Goal: Information Seeking & Learning: Check status

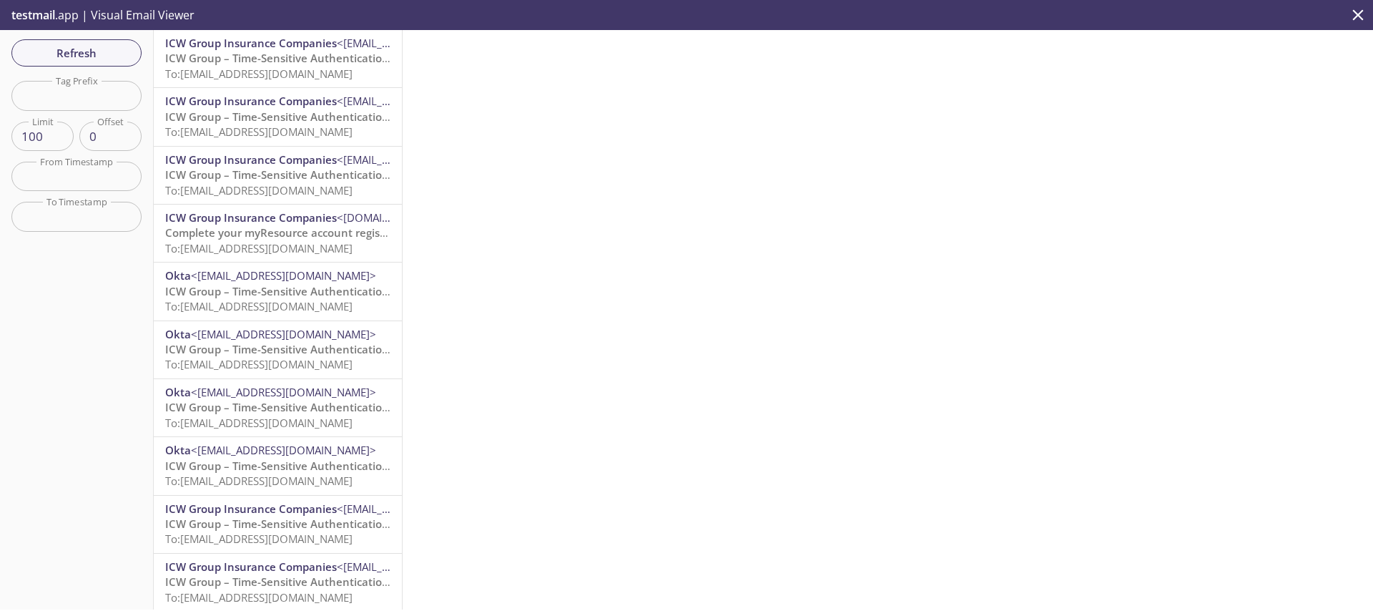
click at [252, 41] on span "ICW Group Insurance Companies" at bounding box center [251, 43] width 172 height 14
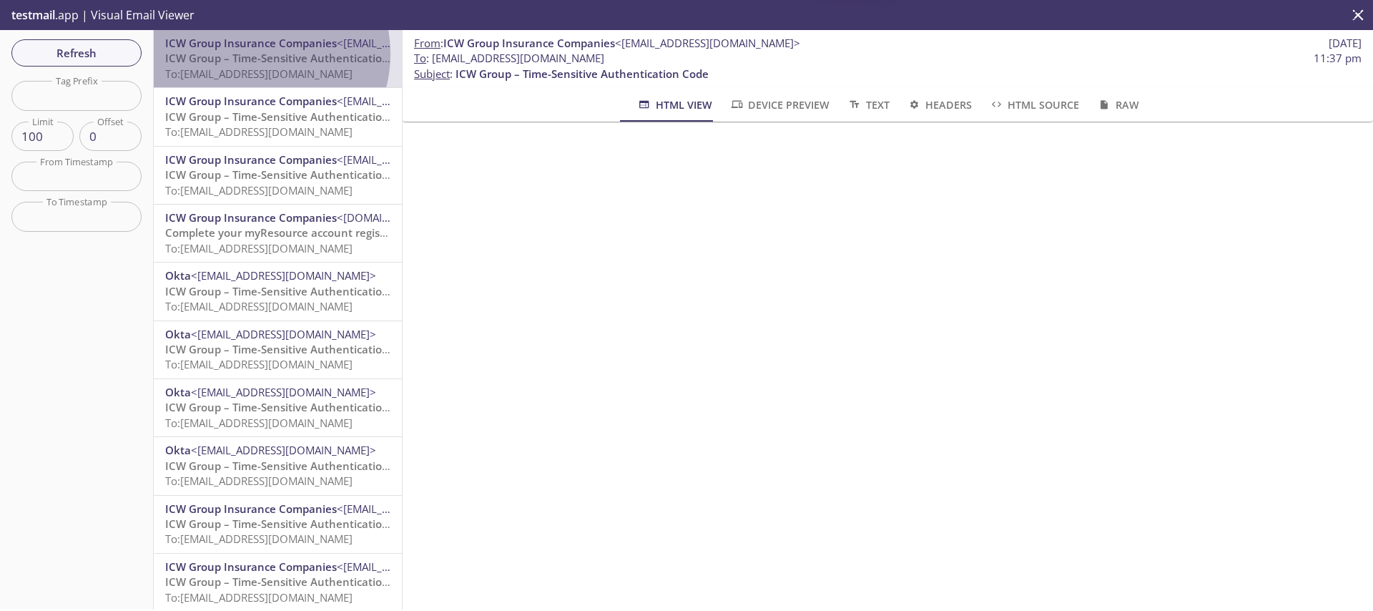
click at [253, 54] on span "ICW Group – Time-Sensitive Authentication Code" at bounding box center [291, 58] width 253 height 14
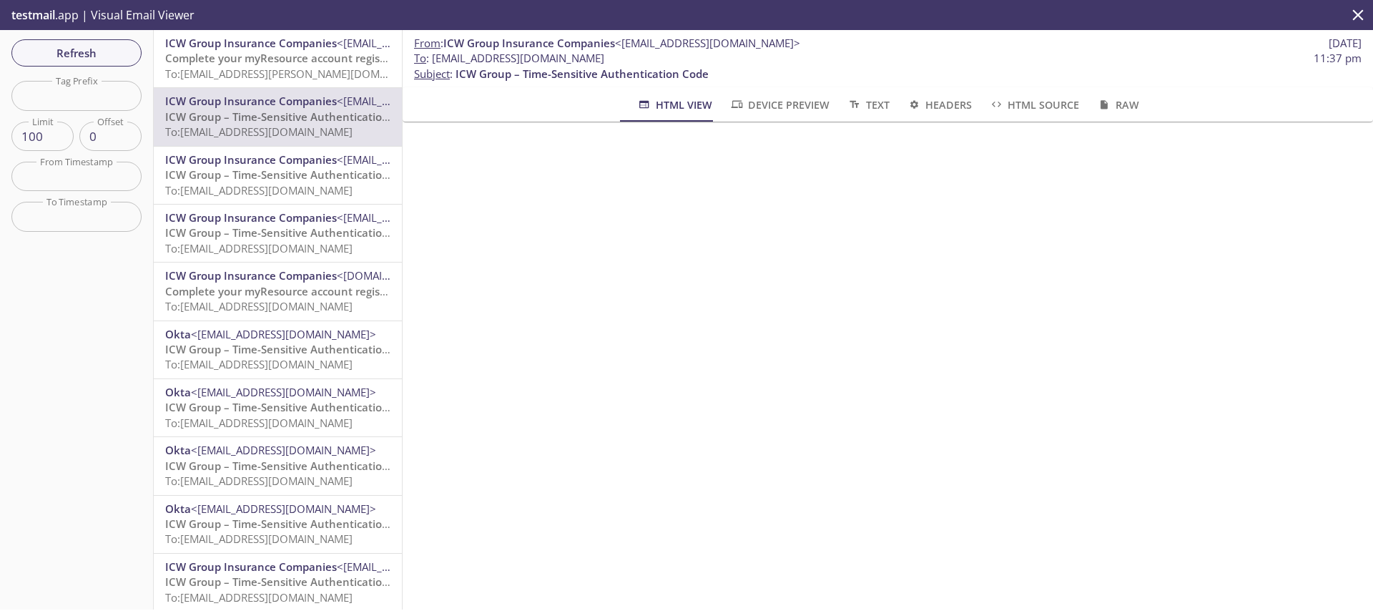
click at [219, 55] on span "Complete your myResource account registration" at bounding box center [290, 58] width 250 height 14
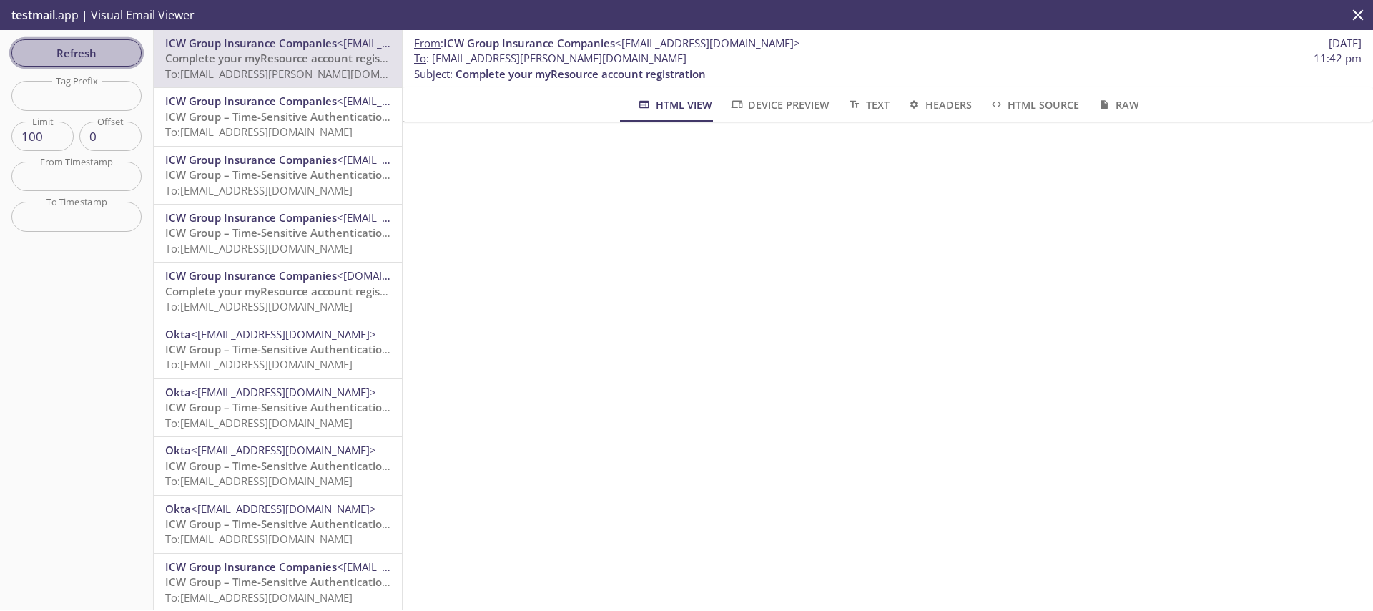
click at [104, 44] on span "Refresh" at bounding box center [76, 53] width 107 height 19
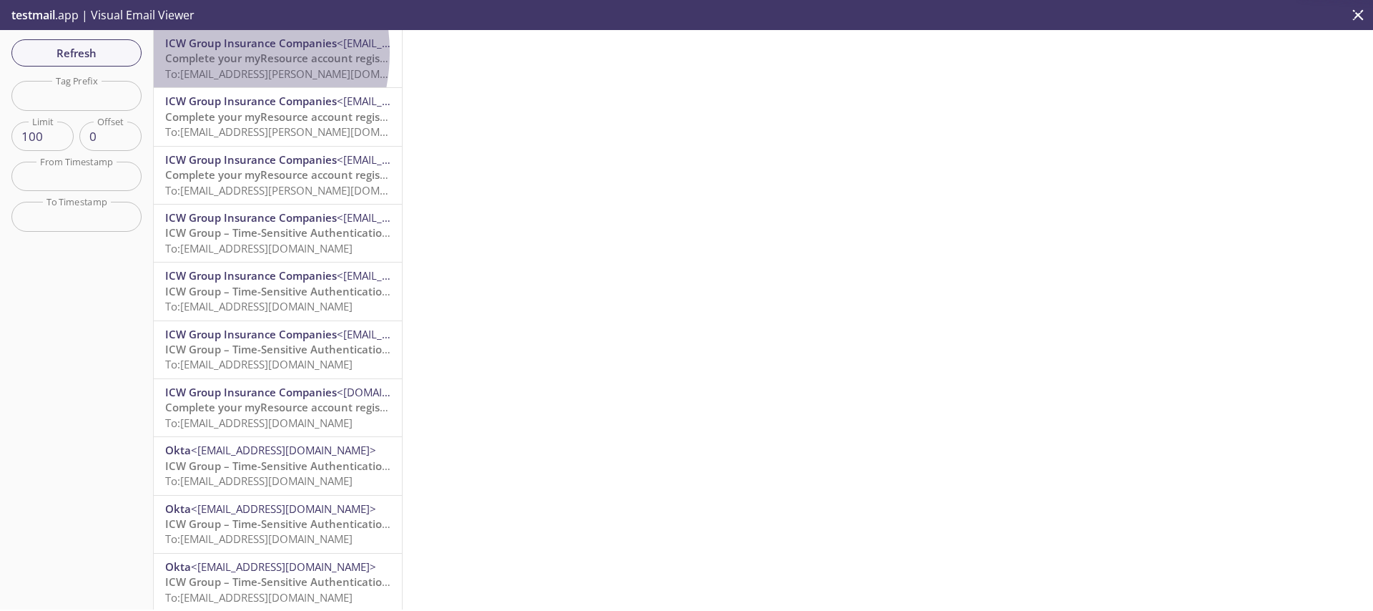
click at [203, 52] on span "Complete your myResource account registration" at bounding box center [290, 58] width 250 height 14
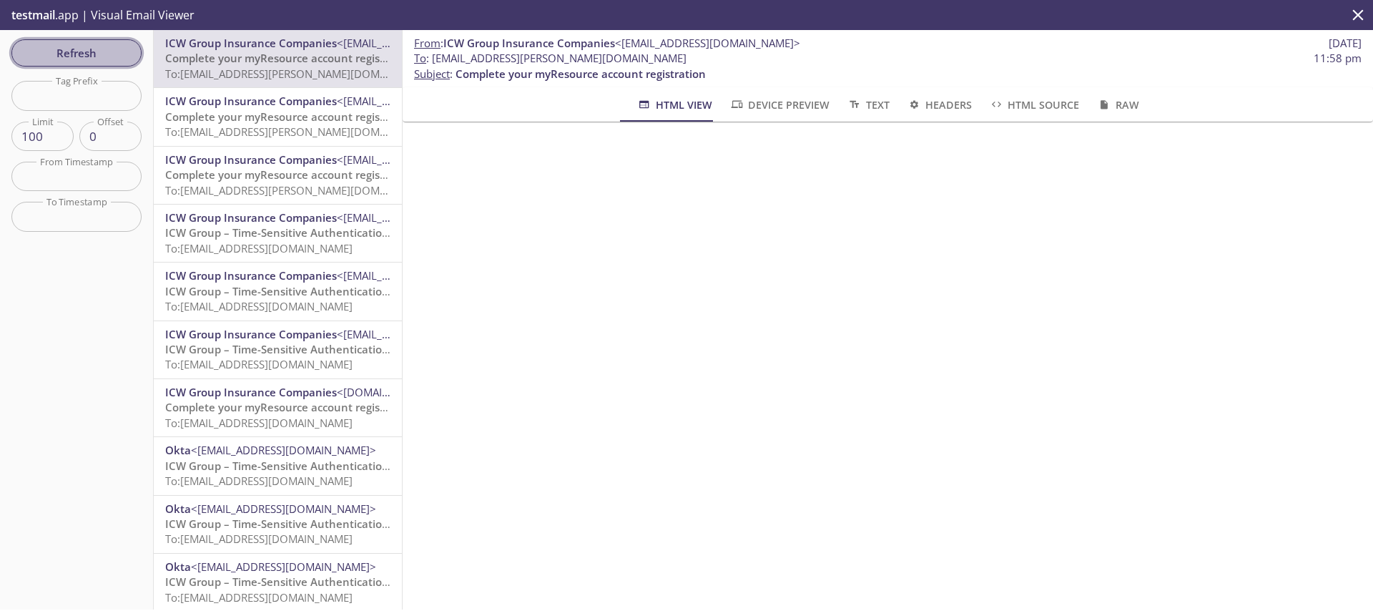
click at [67, 49] on span "Refresh" at bounding box center [76, 53] width 107 height 19
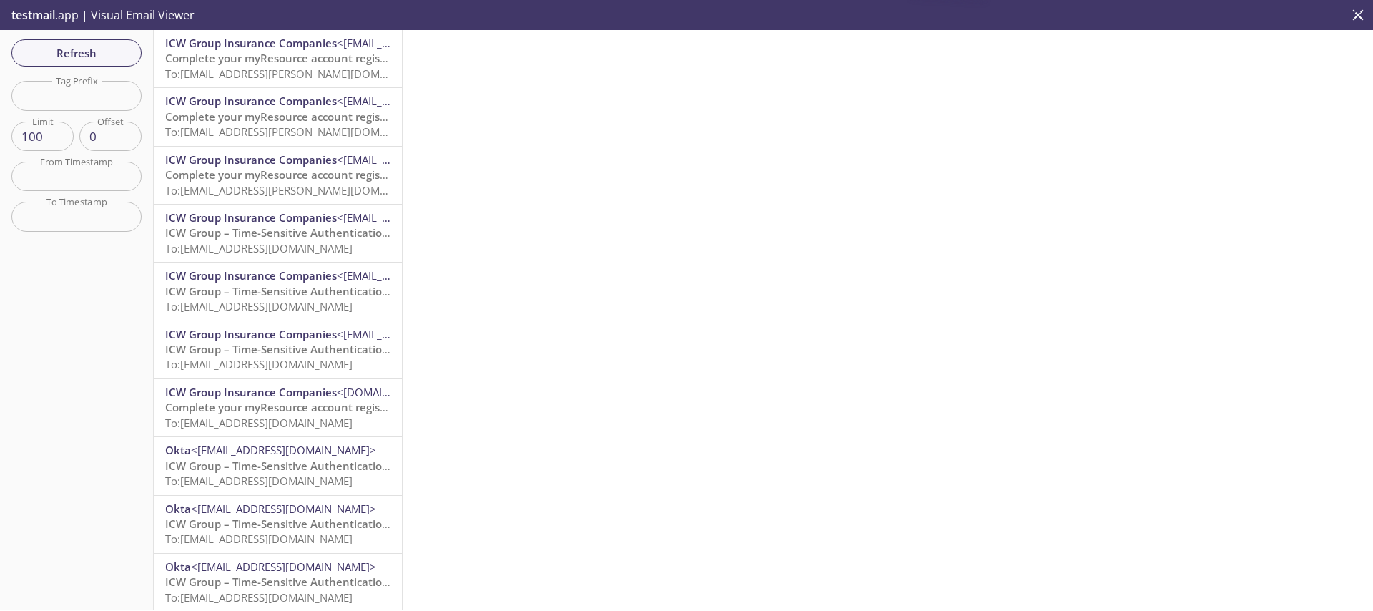
click at [242, 62] on span "Complete your myResource account registration" at bounding box center [290, 58] width 250 height 14
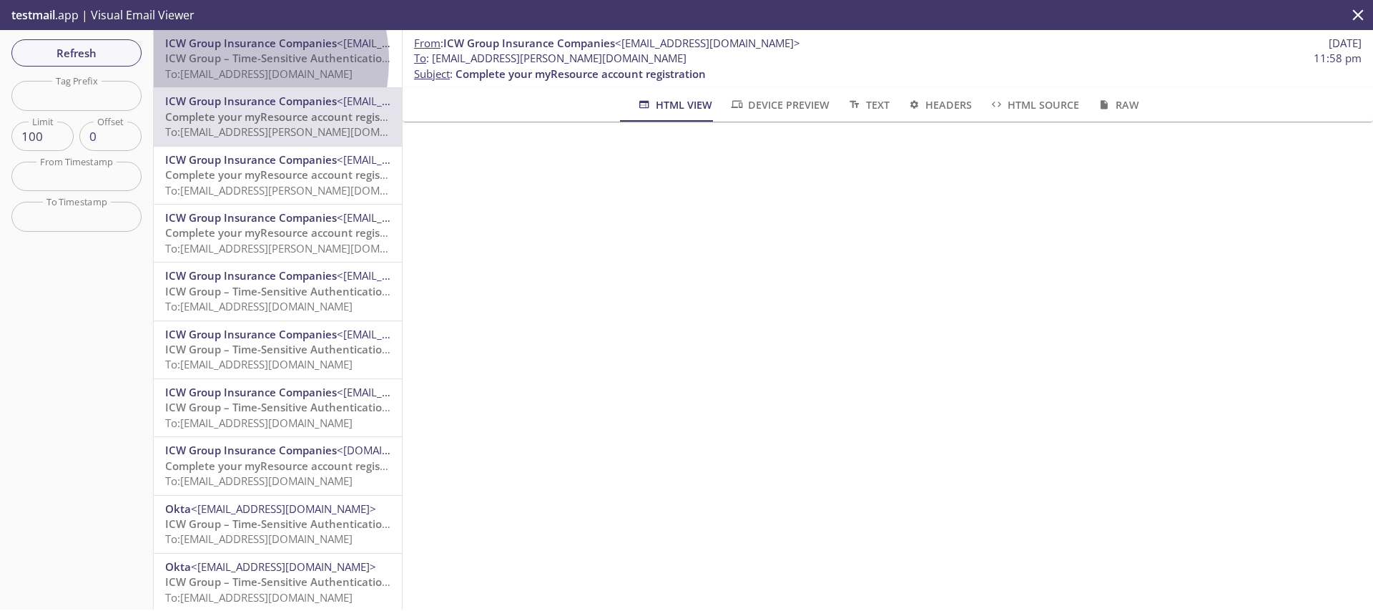
click at [217, 61] on span "ICW Group – Time-Sensitive Authentication Code" at bounding box center [291, 58] width 253 height 14
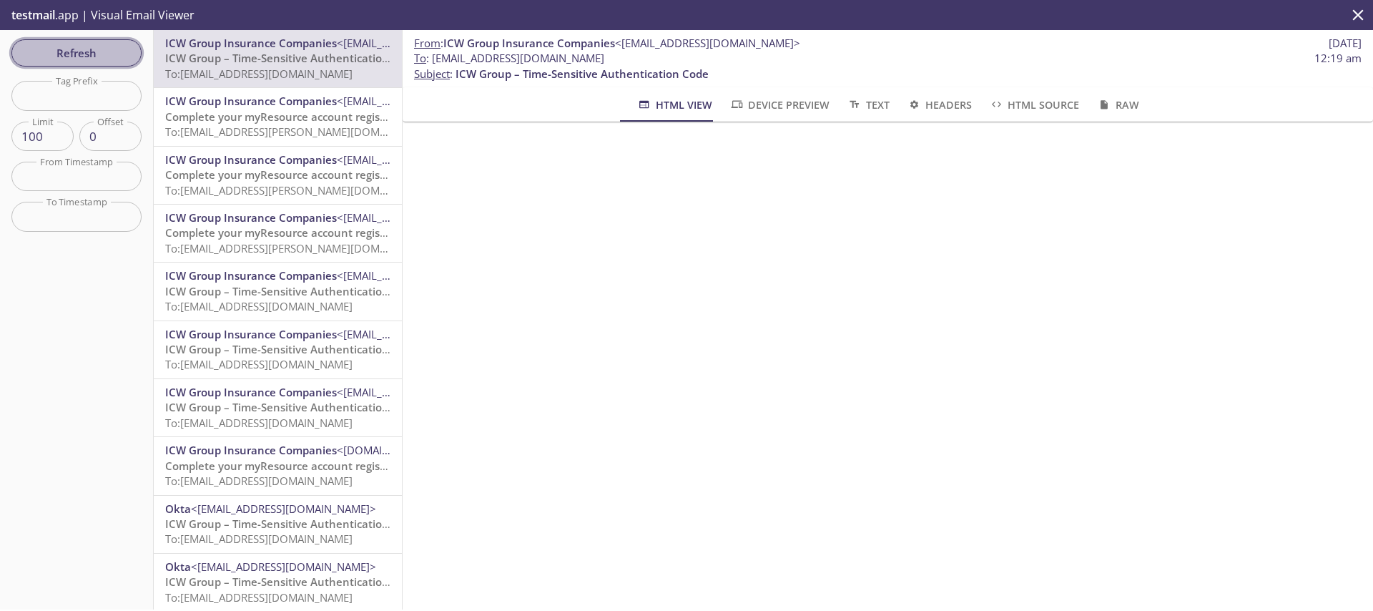
click at [74, 54] on span "Refresh" at bounding box center [76, 53] width 107 height 19
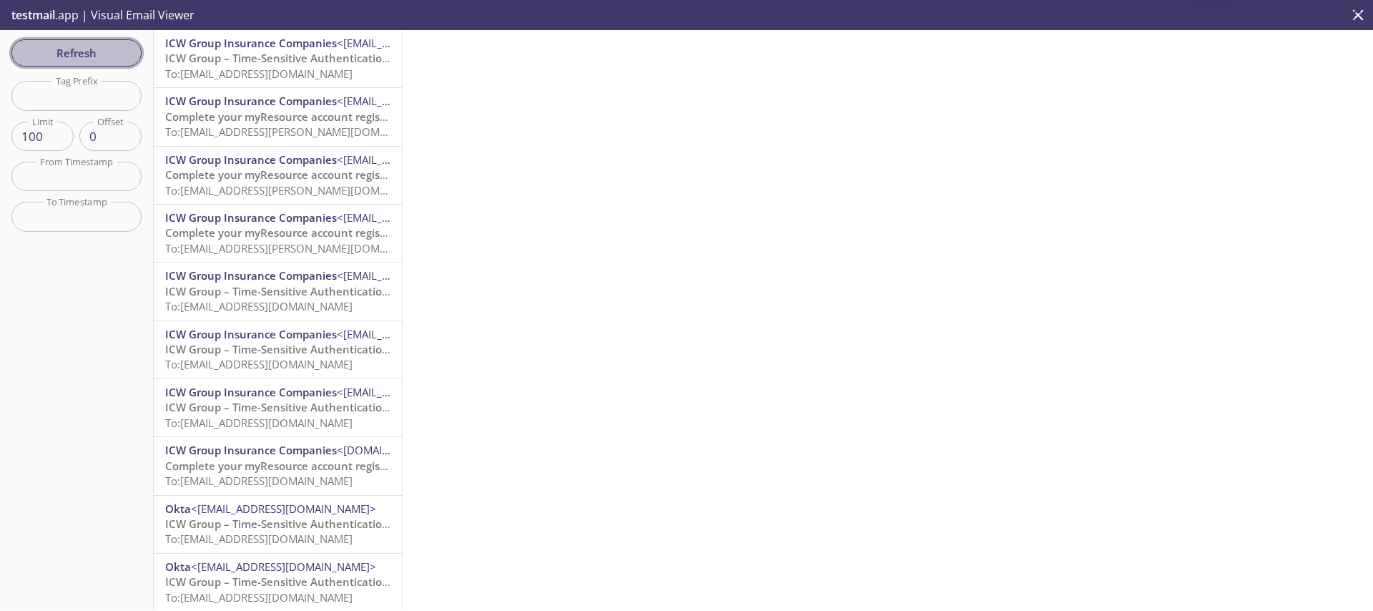
click at [74, 54] on span "Refresh" at bounding box center [76, 53] width 107 height 19
click at [74, 54] on div "Refresh Filters Tag Prefix Tag Prefix Limit 100 Limit Offset 0 Offset From Time…" at bounding box center [77, 319] width 154 height 579
click at [49, 58] on span "Refresh" at bounding box center [76, 53] width 107 height 19
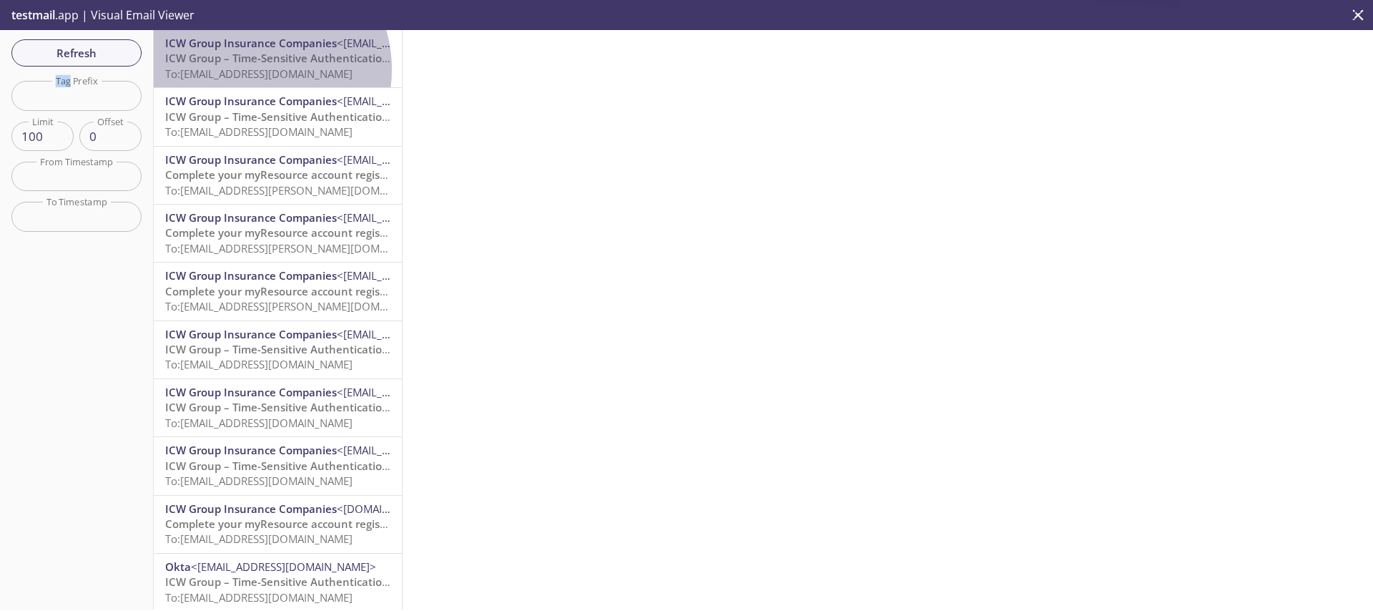
click at [250, 69] on span "To: [EMAIL_ADDRESS][DOMAIN_NAME]" at bounding box center [258, 74] width 187 height 14
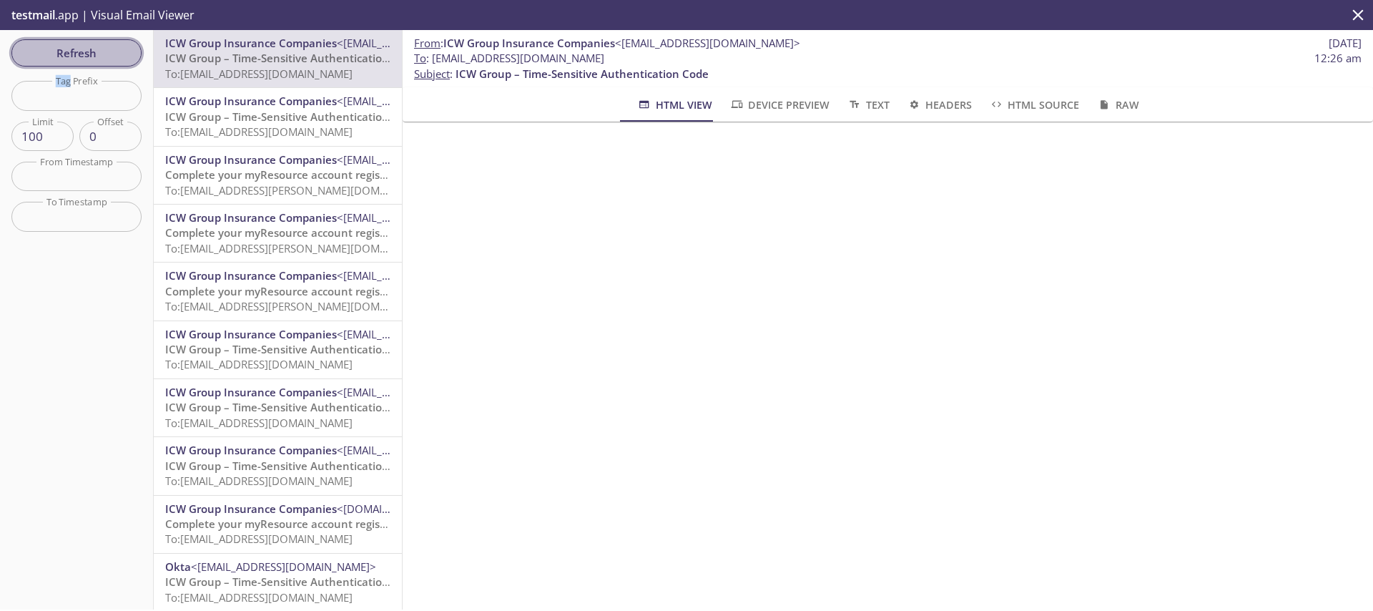
click at [75, 55] on span "Refresh" at bounding box center [76, 53] width 107 height 19
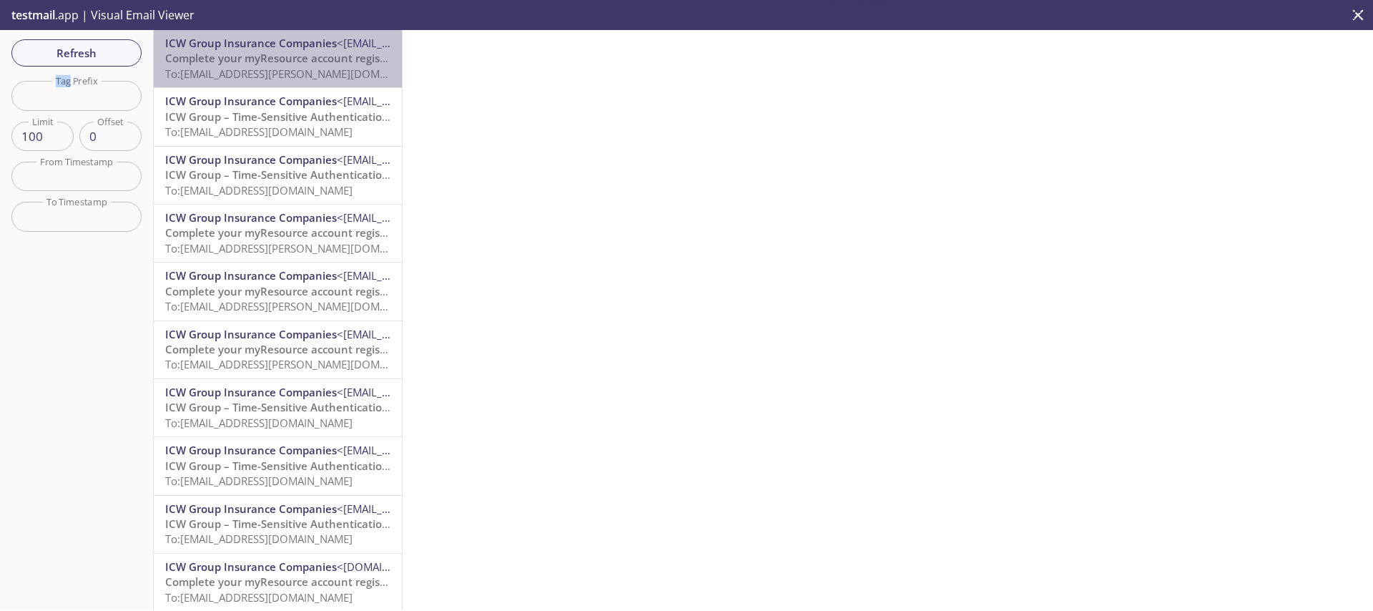
click at [302, 55] on span "Complete your myResource account registration" at bounding box center [290, 58] width 250 height 14
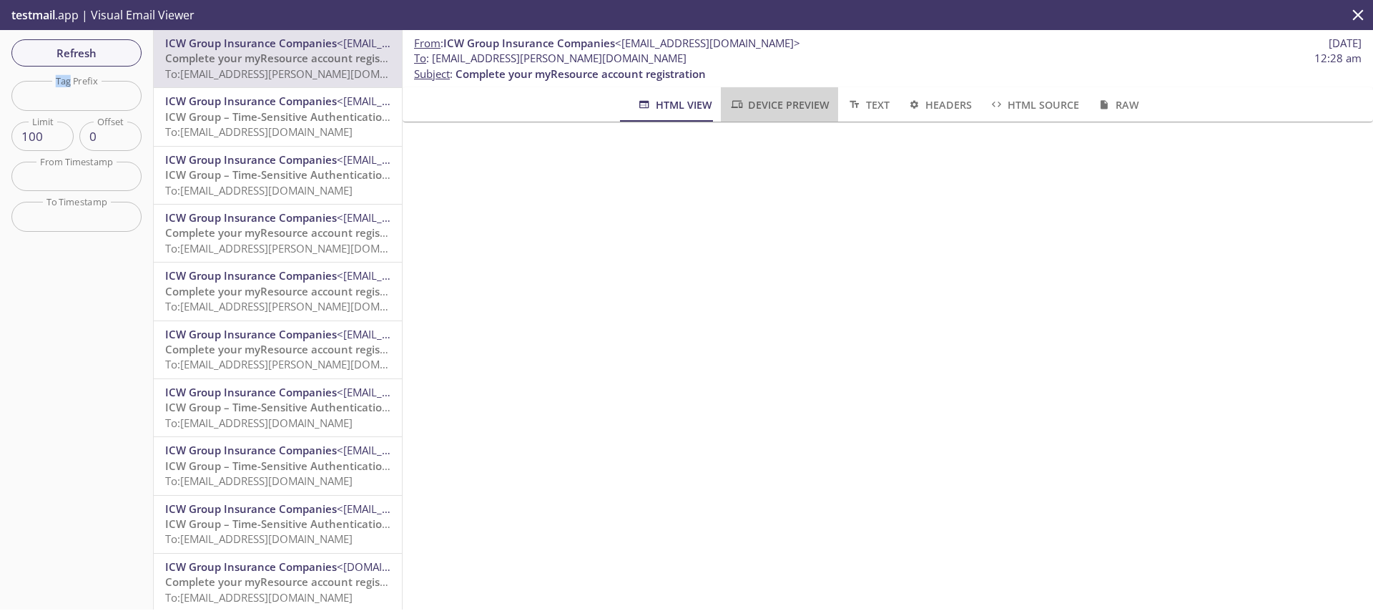
click at [754, 99] on span "Device Preview" at bounding box center [779, 105] width 100 height 18
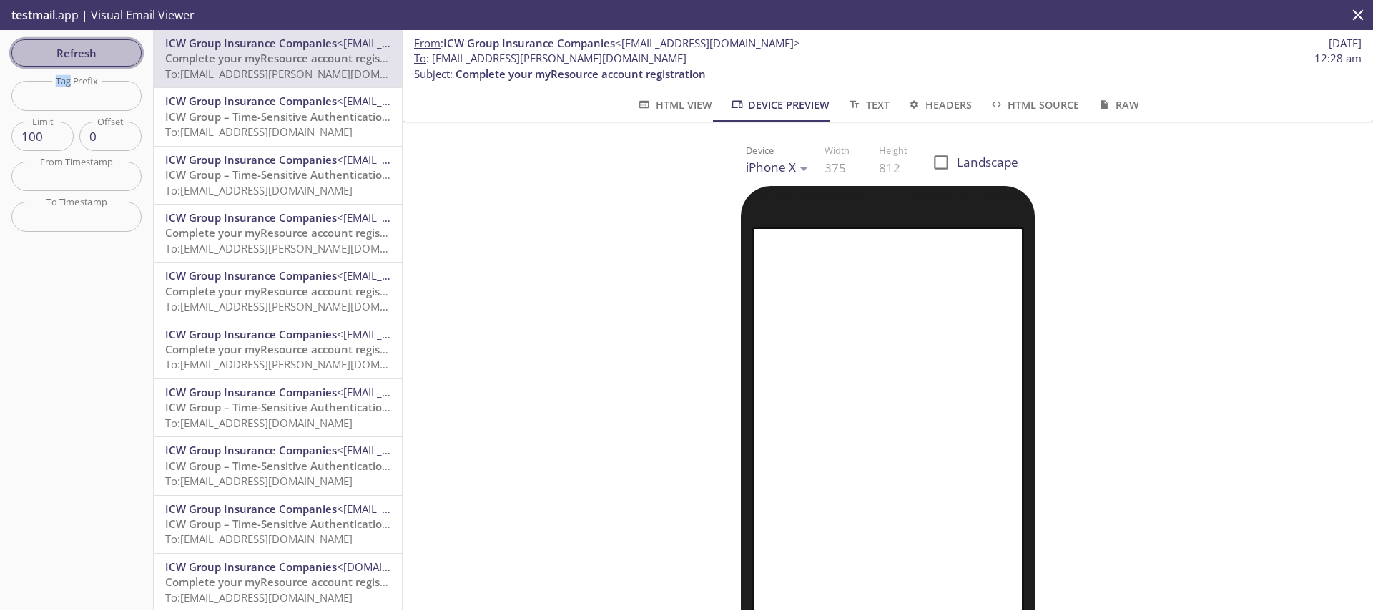
click at [114, 51] on span "Refresh" at bounding box center [76, 53] width 107 height 19
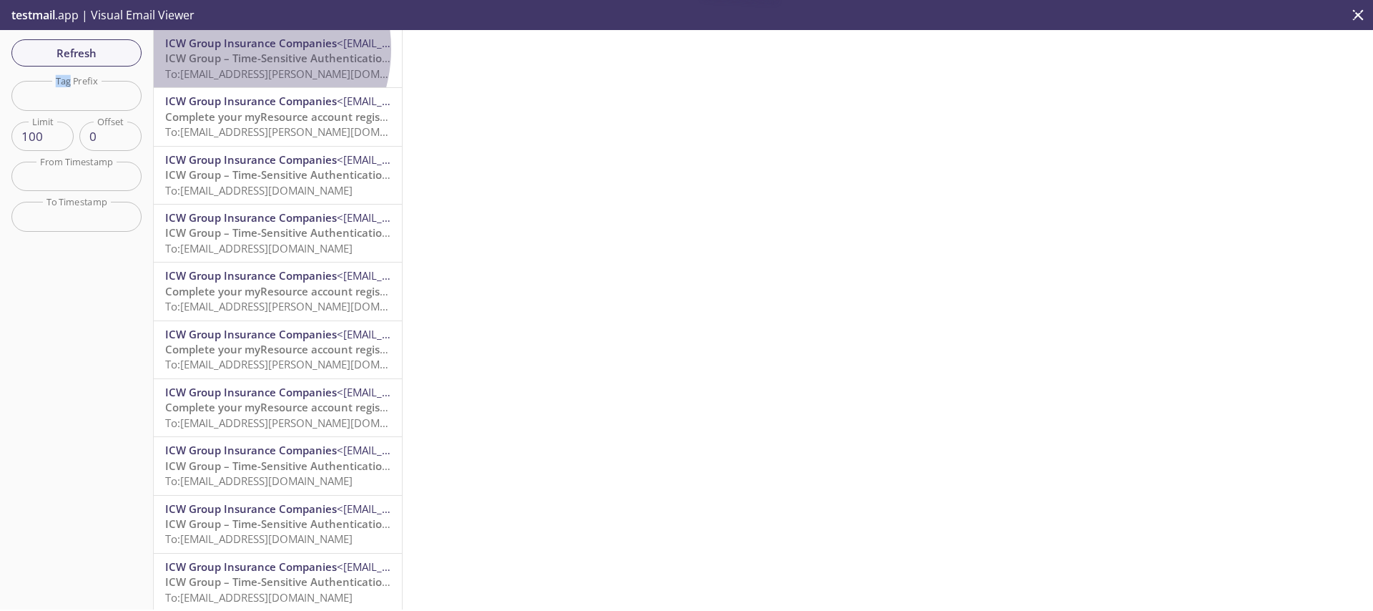
click at [237, 49] on span "ICW Group Insurance Companies" at bounding box center [251, 43] width 172 height 14
